Goal: Task Accomplishment & Management: Use online tool/utility

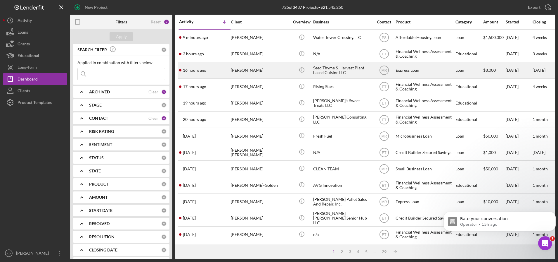
click at [324, 71] on div "Seed Thyme & Harvest Plant-based Cuisine LLC" at bounding box center [342, 70] width 58 height 15
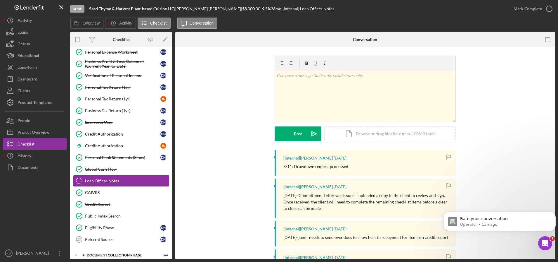
scroll to position [127, 0]
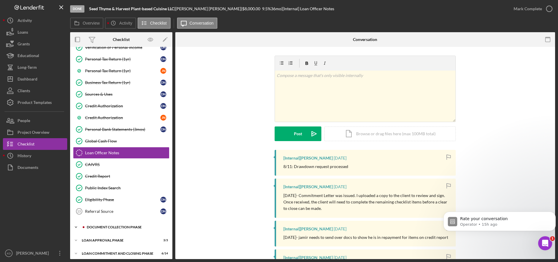
click at [118, 225] on div "Icon/Expander Document Collection Phase 5 / 6" at bounding box center [121, 227] width 102 height 12
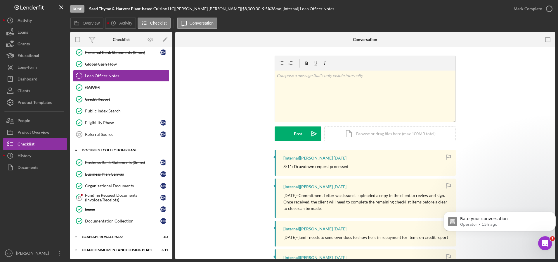
scroll to position [203, 0]
click at [102, 195] on div "Funding Request Documents (Invoices/Receipts)" at bounding box center [122, 197] width 75 height 9
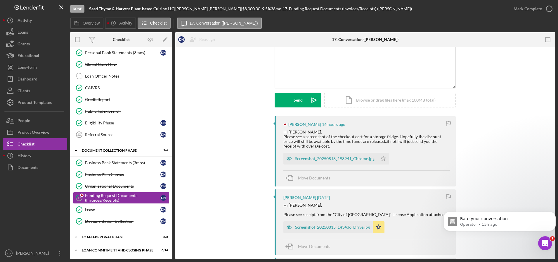
scroll to position [45, 0]
click at [334, 158] on div "Screenshot_20250818_193941_Chrome.jpg" at bounding box center [335, 159] width 80 height 5
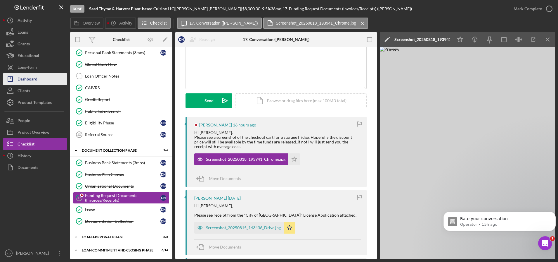
click at [43, 80] on button "Icon/Dashboard Dashboard" at bounding box center [35, 79] width 64 height 12
